Goal: Find specific page/section: Find specific page/section

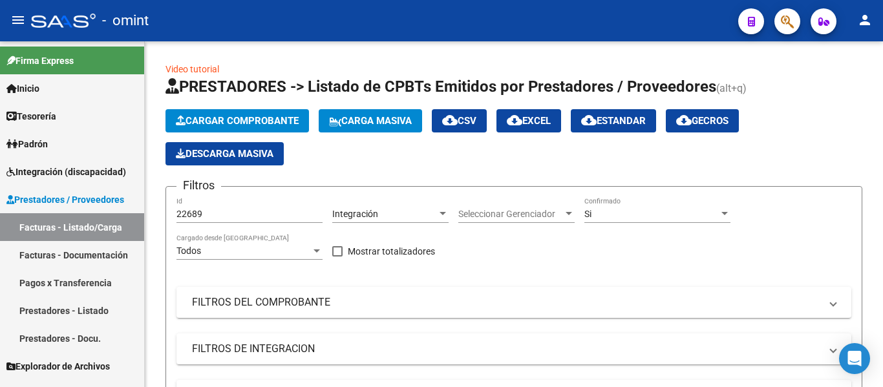
scroll to position [294, 0]
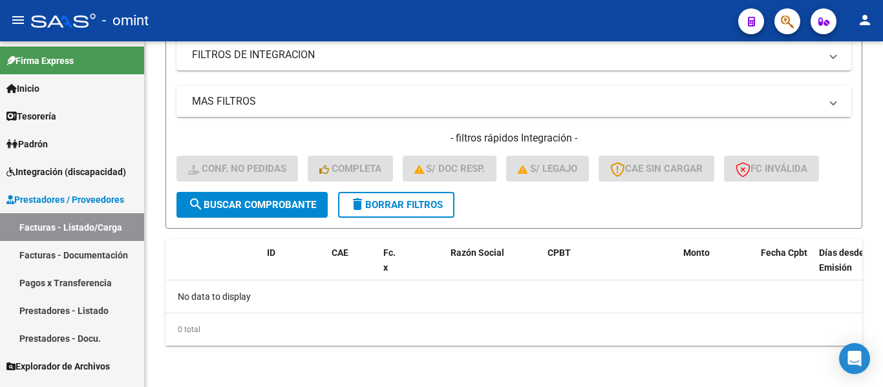
click at [58, 175] on span "Integración (discapacidad)" at bounding box center [66, 172] width 120 height 14
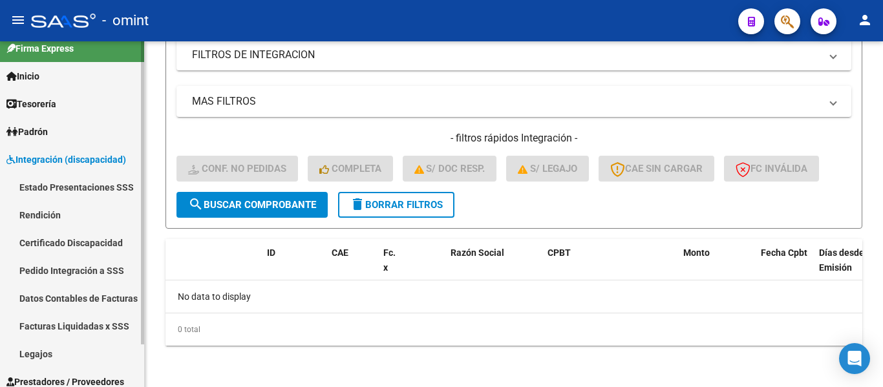
scroll to position [49, 0]
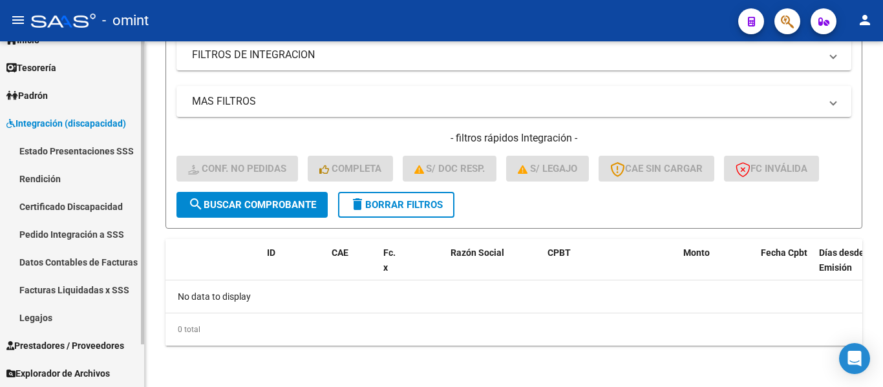
drag, startPoint x: 49, startPoint y: 320, endPoint x: 130, endPoint y: 321, distance: 81.5
click at [48, 321] on link "Legajos" at bounding box center [72, 318] width 144 height 28
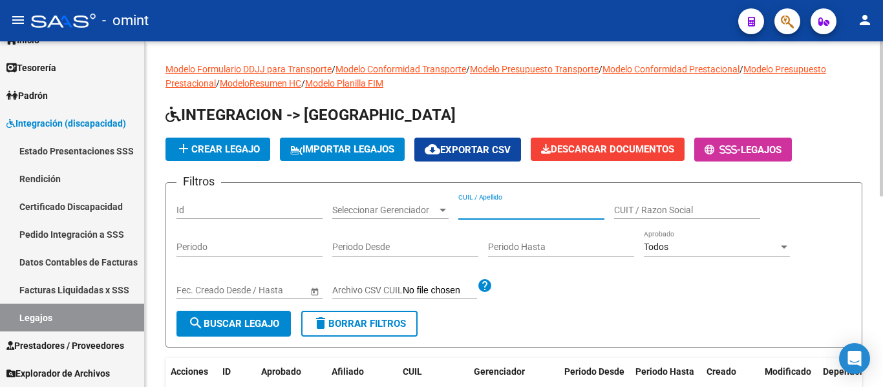
paste input "[PERSON_NAME]"
type input "[PERSON_NAME]"
click at [271, 321] on span "search Buscar Legajo" at bounding box center [233, 324] width 91 height 12
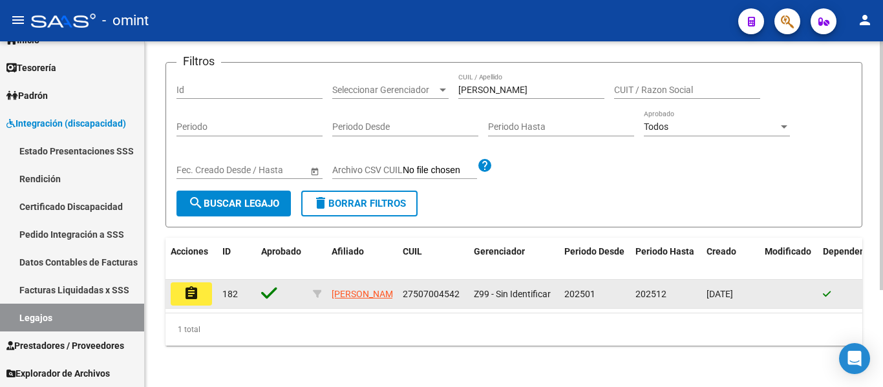
scroll to position [135, 0]
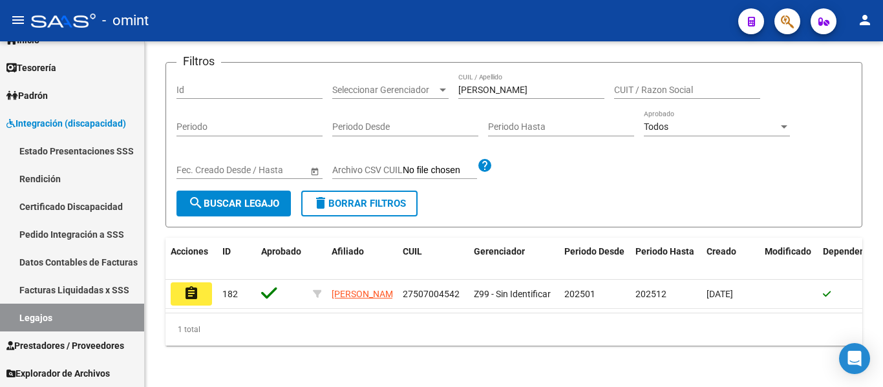
click at [192, 286] on mat-icon "assignment" at bounding box center [192, 294] width 16 height 16
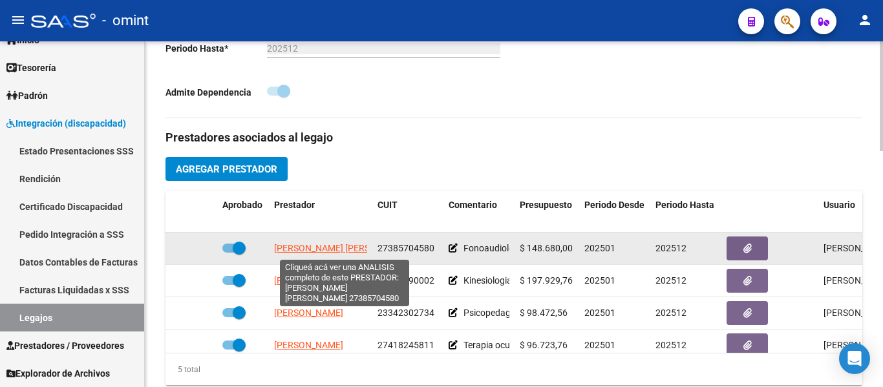
click at [352, 249] on span "[PERSON_NAME] [PERSON_NAME]" at bounding box center [344, 248] width 140 height 10
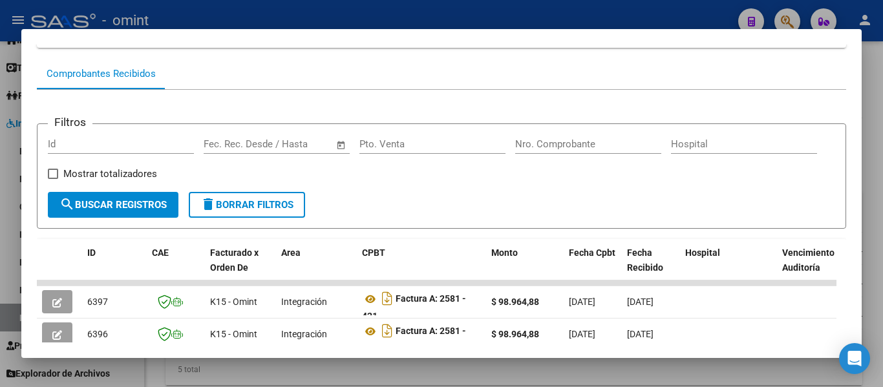
scroll to position [53, 0]
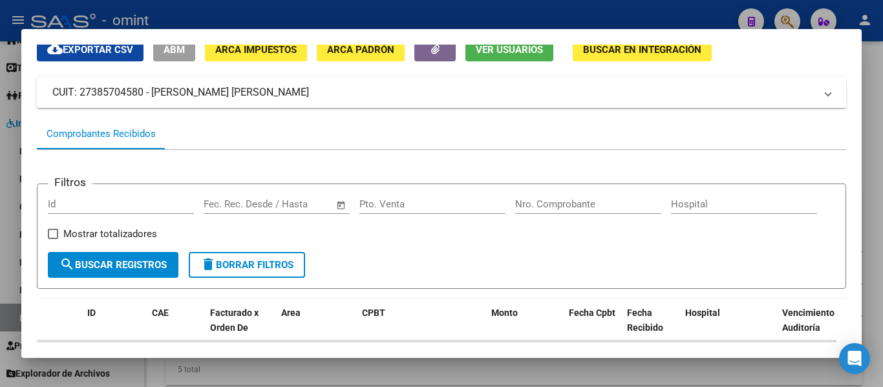
drag, startPoint x: 81, startPoint y: 92, endPoint x: 141, endPoint y: 98, distance: 59.8
click at [141, 98] on mat-panel-title "CUIT: 27385704580 - [PERSON_NAME] [PERSON_NAME]" at bounding box center [433, 93] width 763 height 16
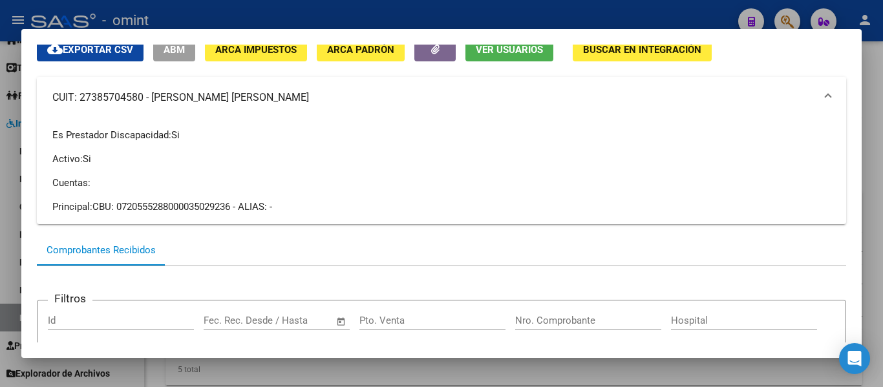
copy mat-panel-title "27385704580"
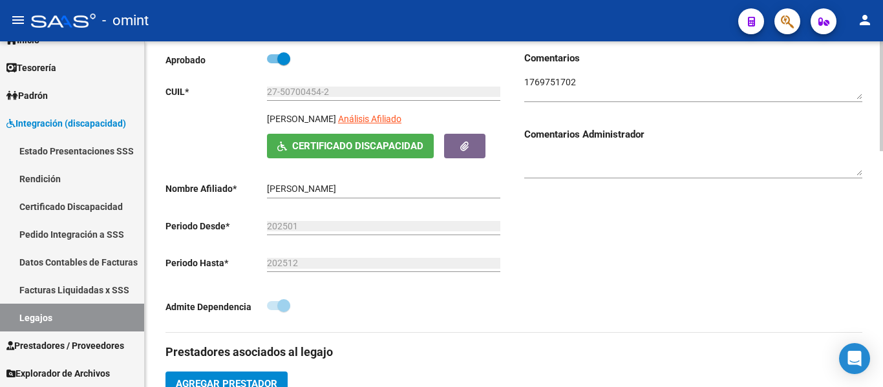
scroll to position [194, 0]
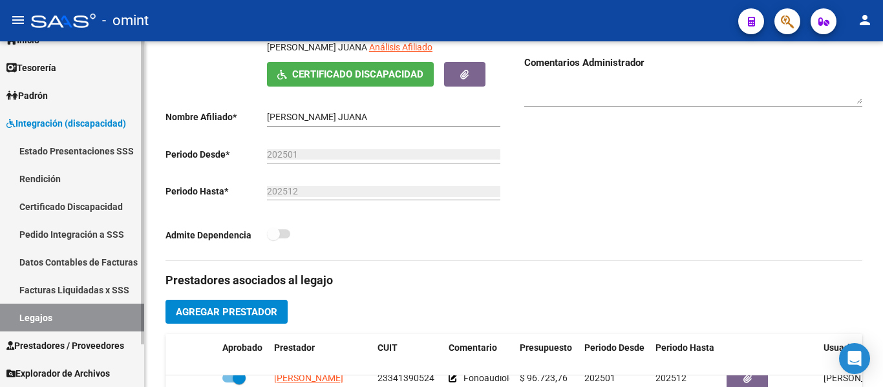
scroll to position [323, 0]
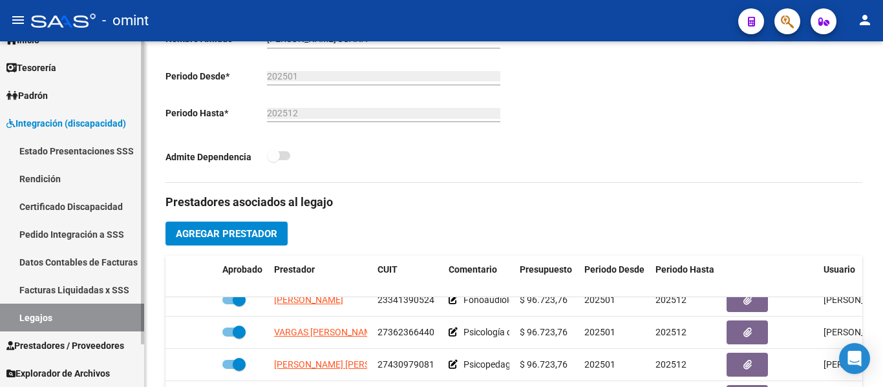
click at [58, 201] on link "Certificado Discapacidad" at bounding box center [72, 207] width 144 height 28
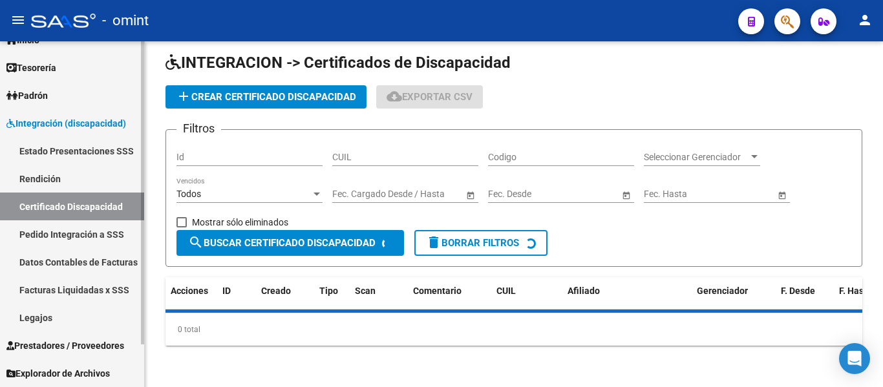
click at [58, 318] on link "Legajos" at bounding box center [72, 318] width 144 height 28
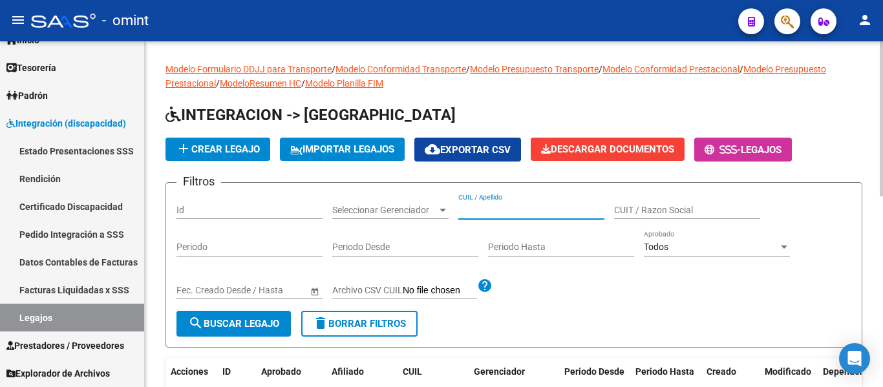
paste input "PAUKNER PAULA"
type input "PAUKNER PAULA"
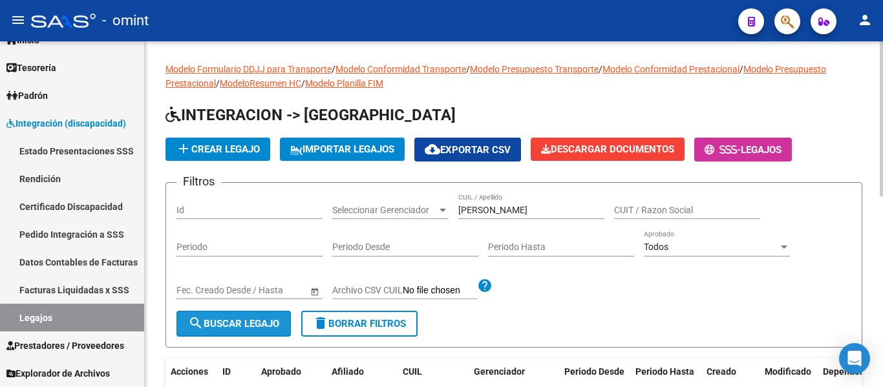
click at [235, 326] on span "search Buscar Legajo" at bounding box center [233, 324] width 91 height 12
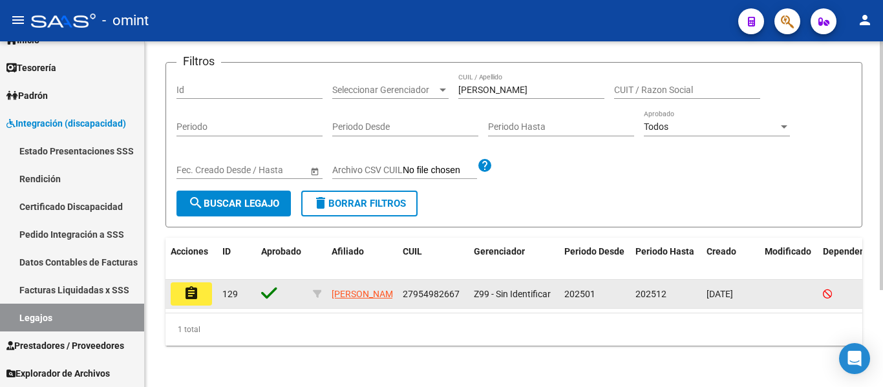
scroll to position [135, 0]
click at [187, 286] on mat-icon "assignment" at bounding box center [192, 294] width 16 height 16
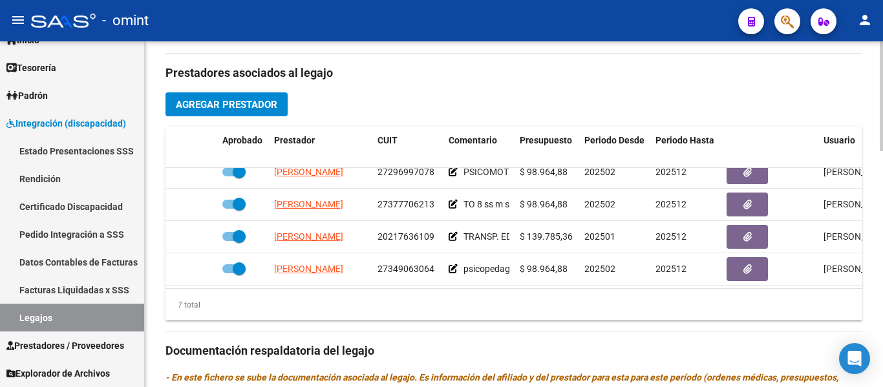
scroll to position [112, 0]
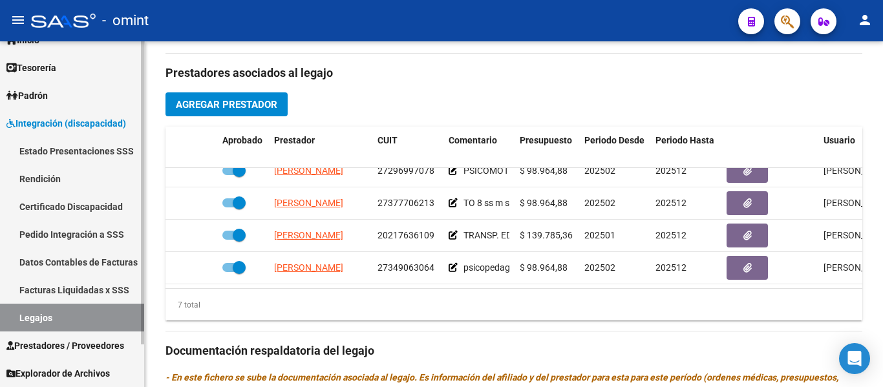
drag, startPoint x: 56, startPoint y: 209, endPoint x: 63, endPoint y: 234, distance: 26.0
click at [56, 208] on link "Certificado Discapacidad" at bounding box center [72, 207] width 144 height 28
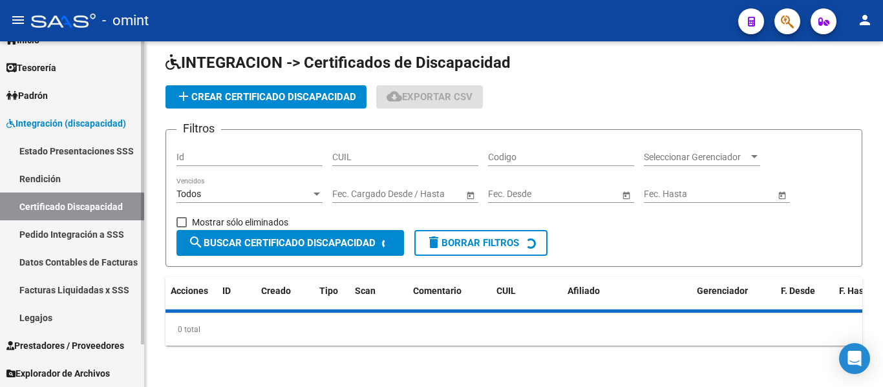
drag, startPoint x: 55, startPoint y: 320, endPoint x: 112, endPoint y: 321, distance: 56.9
click at [54, 321] on link "Legajos" at bounding box center [72, 318] width 144 height 28
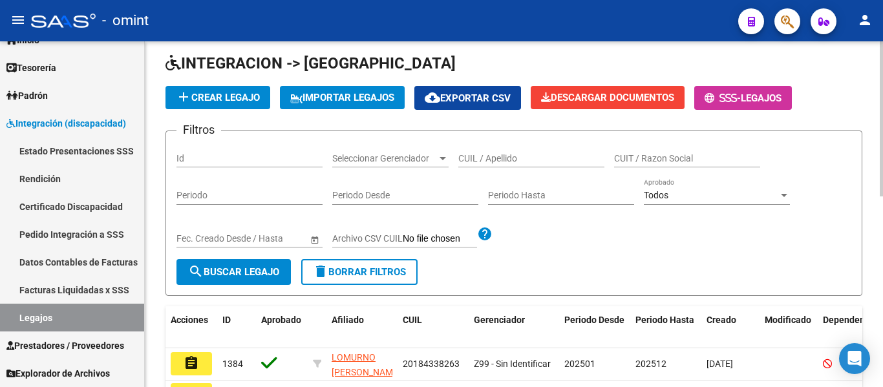
scroll to position [38, 0]
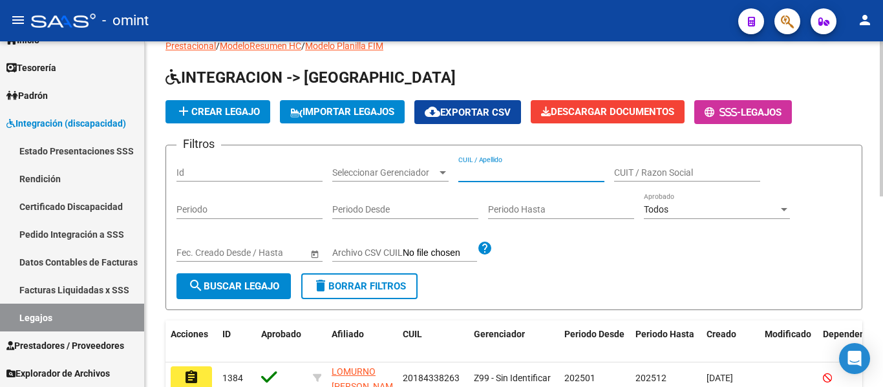
paste input "PROCH"
type input "PROCH"
click at [220, 286] on span "search Buscar Legajo" at bounding box center [233, 287] width 91 height 12
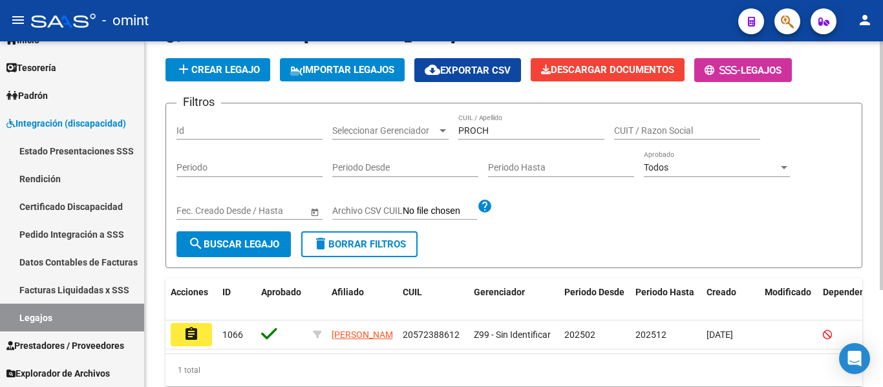
scroll to position [135, 0]
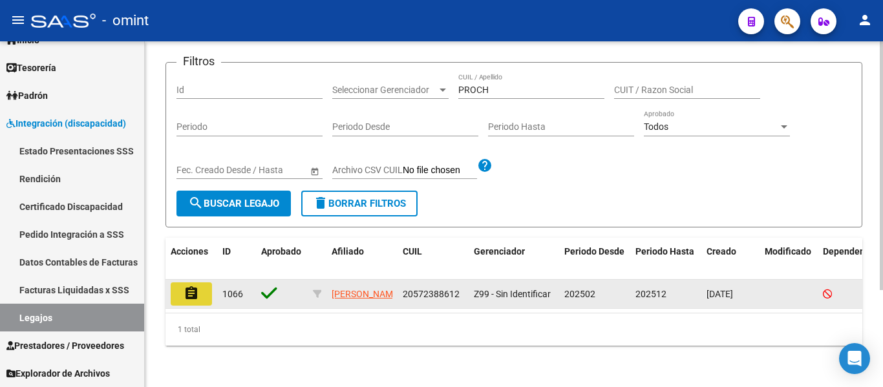
click at [200, 286] on button "assignment" at bounding box center [191, 294] width 41 height 23
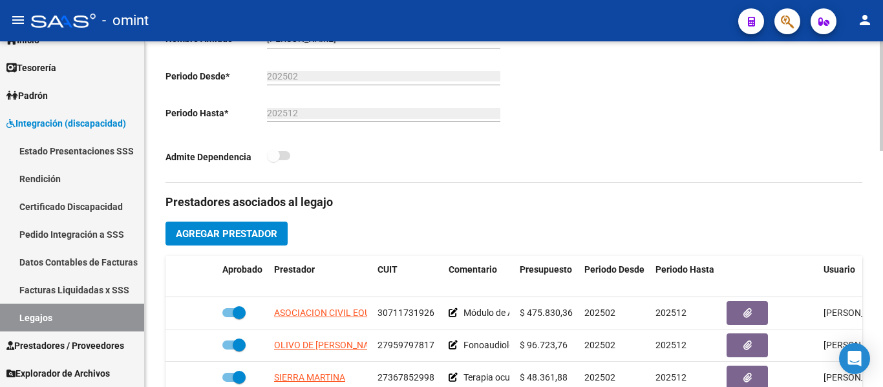
scroll to position [388, 0]
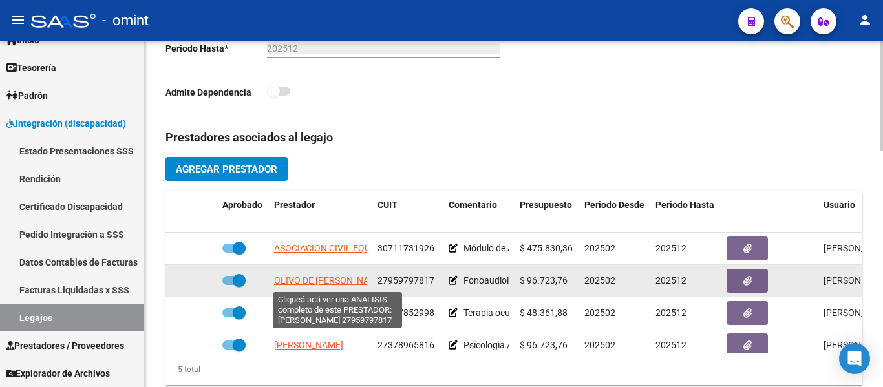
click at [338, 285] on span "OLIVO DE RUIZ EVELIN LETICIA" at bounding box center [329, 281] width 111 height 10
type textarea "27959797817"
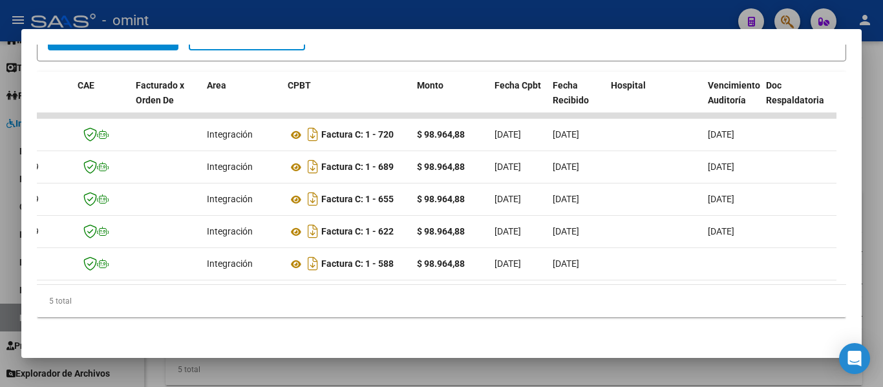
scroll to position [0, 0]
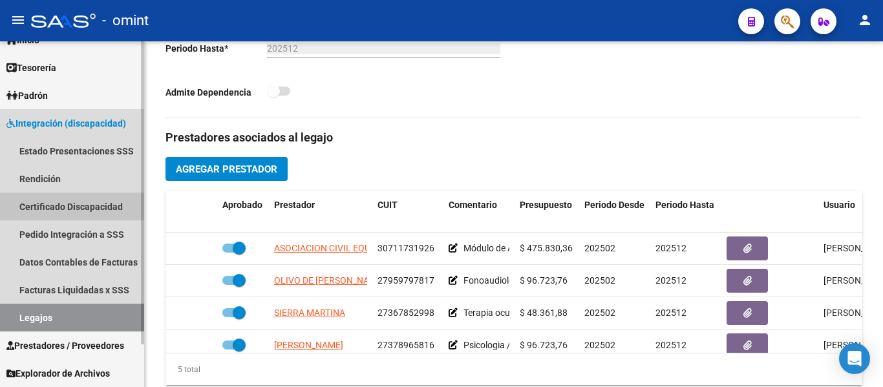
click at [93, 202] on link "Certificado Discapacidad" at bounding box center [72, 207] width 144 height 28
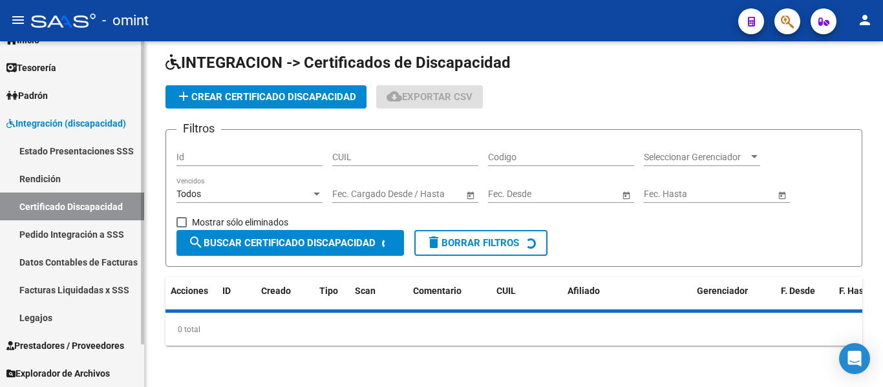
click at [59, 323] on link "Legajos" at bounding box center [72, 318] width 144 height 28
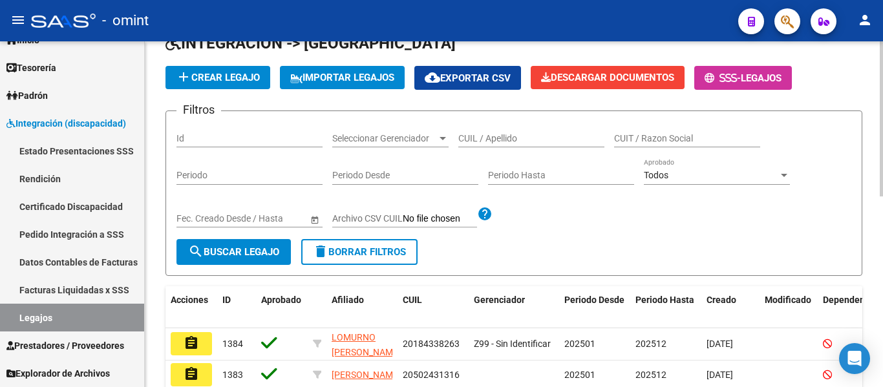
scroll to position [65, 0]
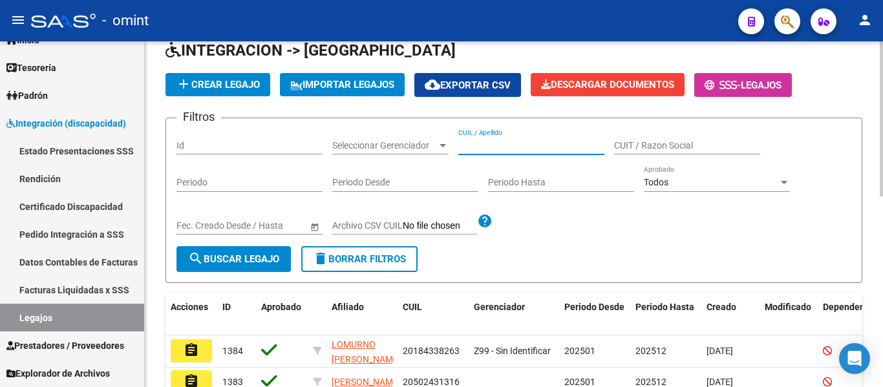
paste input "RIVERA, SOFIA"
drag, startPoint x: 487, startPoint y: 145, endPoint x: 539, endPoint y: 144, distance: 52.4
click at [539, 144] on input "RIVERA, SOFIA" at bounding box center [532, 145] width 146 height 11
type input "RIVERA"
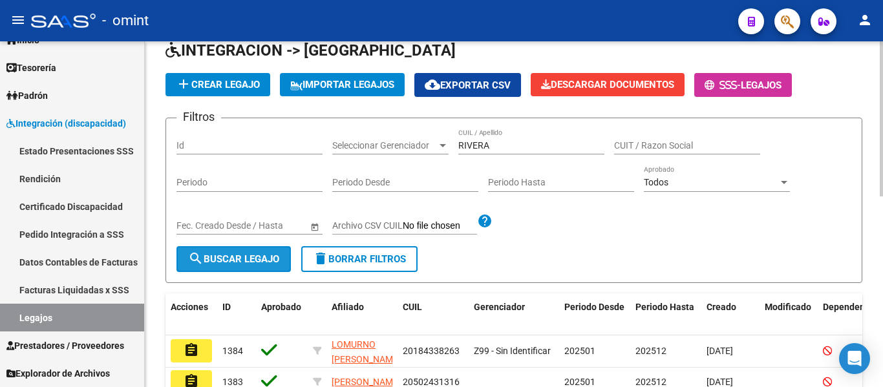
click at [282, 254] on button "search Buscar Legajo" at bounding box center [234, 259] width 114 height 26
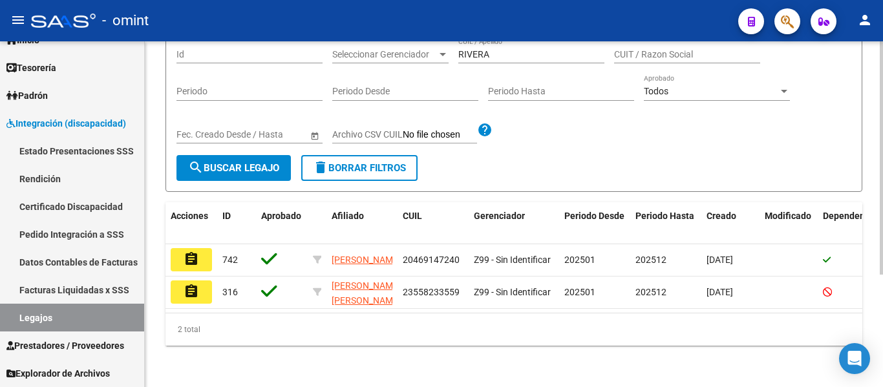
scroll to position [167, 0]
click at [195, 288] on mat-icon "assignment" at bounding box center [192, 292] width 16 height 16
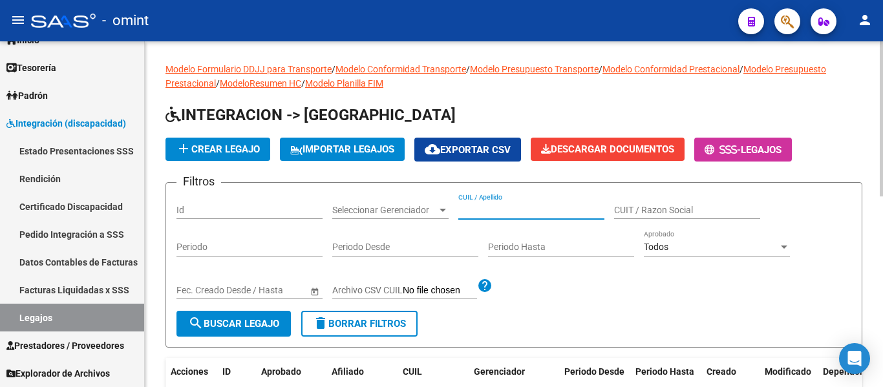
paste input "RIVERA, SOFIA"
click at [492, 212] on input "RIVERA, SOFIA" at bounding box center [532, 210] width 146 height 11
type input "RIVERA SOFIA"
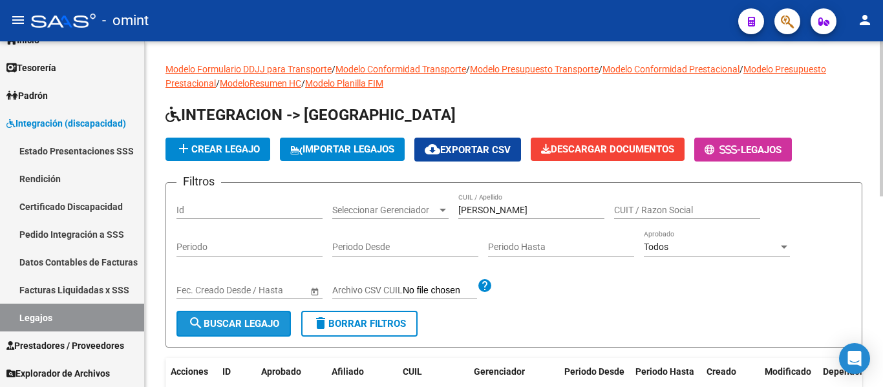
click at [266, 318] on button "search Buscar Legajo" at bounding box center [234, 324] width 114 height 26
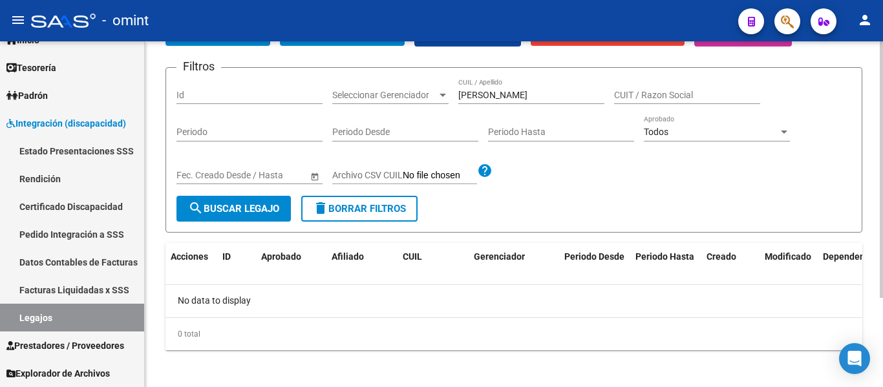
scroll to position [120, 0]
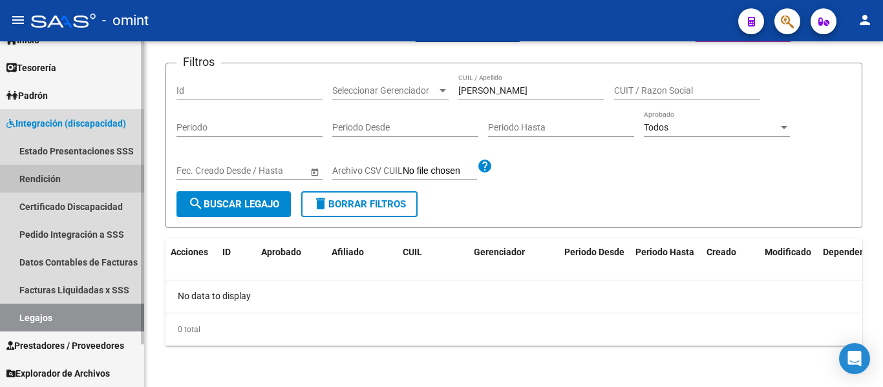
drag, startPoint x: 53, startPoint y: 177, endPoint x: 59, endPoint y: 224, distance: 48.3
click at [53, 175] on link "Rendición" at bounding box center [72, 179] width 144 height 28
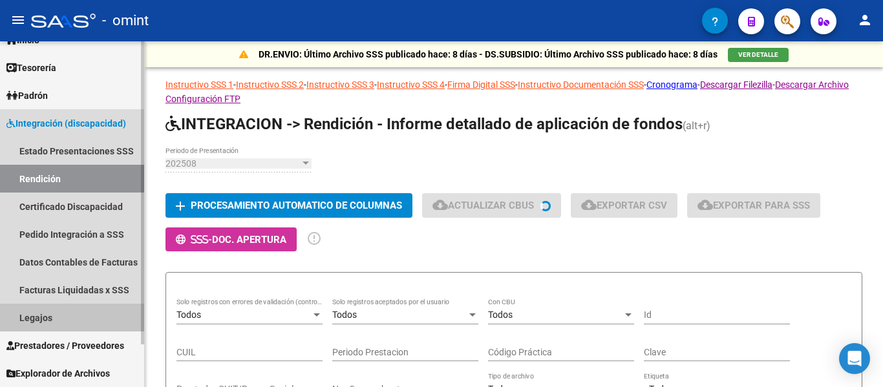
click at [45, 315] on link "Legajos" at bounding box center [72, 318] width 144 height 28
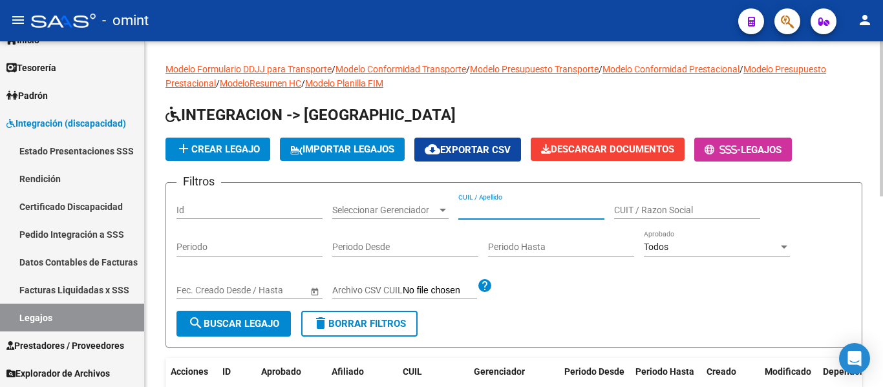
paste input "RIVERA, SOFIA"
click at [493, 214] on input "RIVERA, SOFIA" at bounding box center [532, 210] width 146 height 11
type input "RIVERA SOFIA"
drag, startPoint x: 266, startPoint y: 330, endPoint x: 265, endPoint y: 322, distance: 7.9
click at [266, 329] on span "search Buscar Legajo" at bounding box center [233, 324] width 91 height 12
